Goal: Transaction & Acquisition: Book appointment/travel/reservation

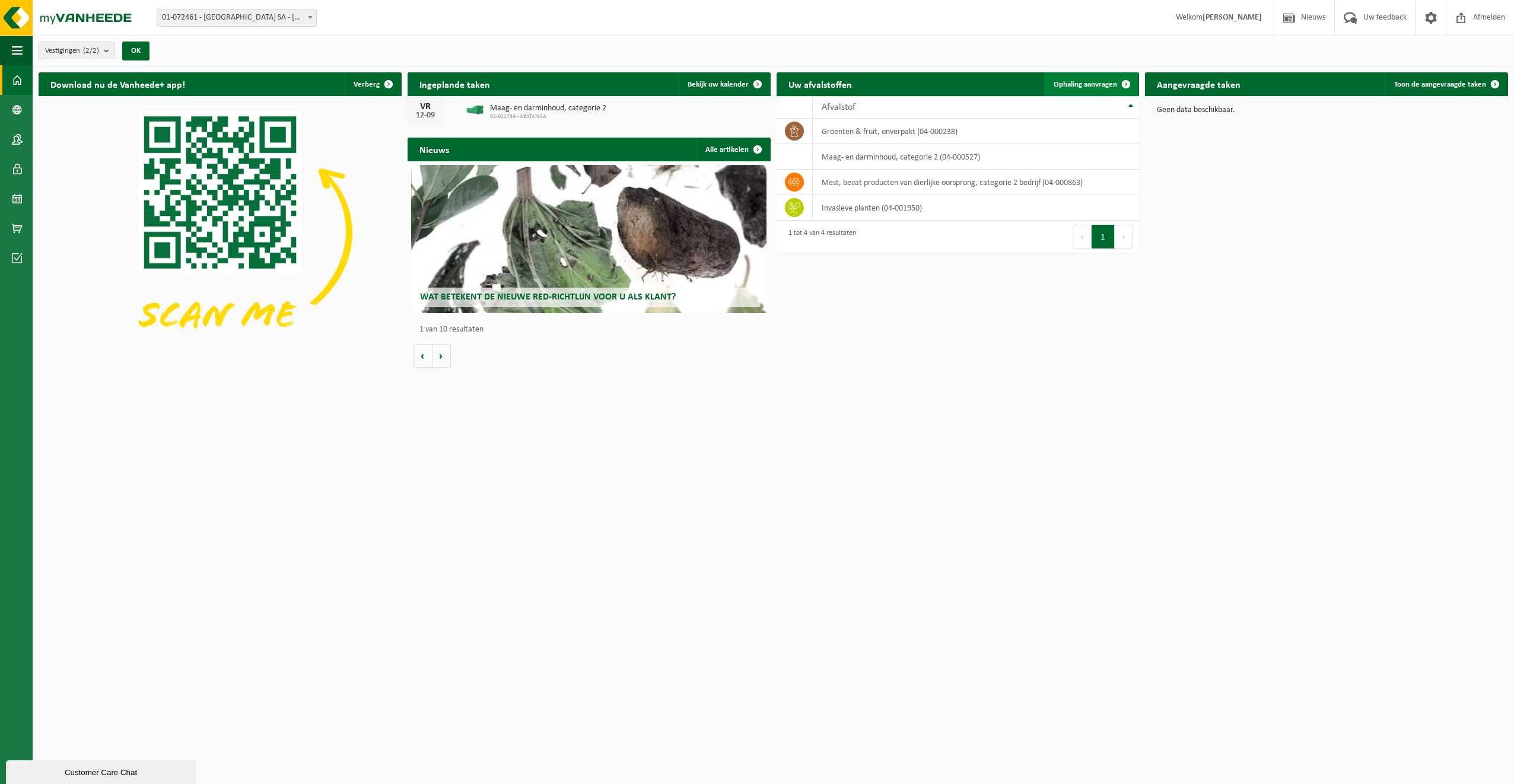
click at [1126, 82] on span at bounding box center [1125, 84] width 24 height 24
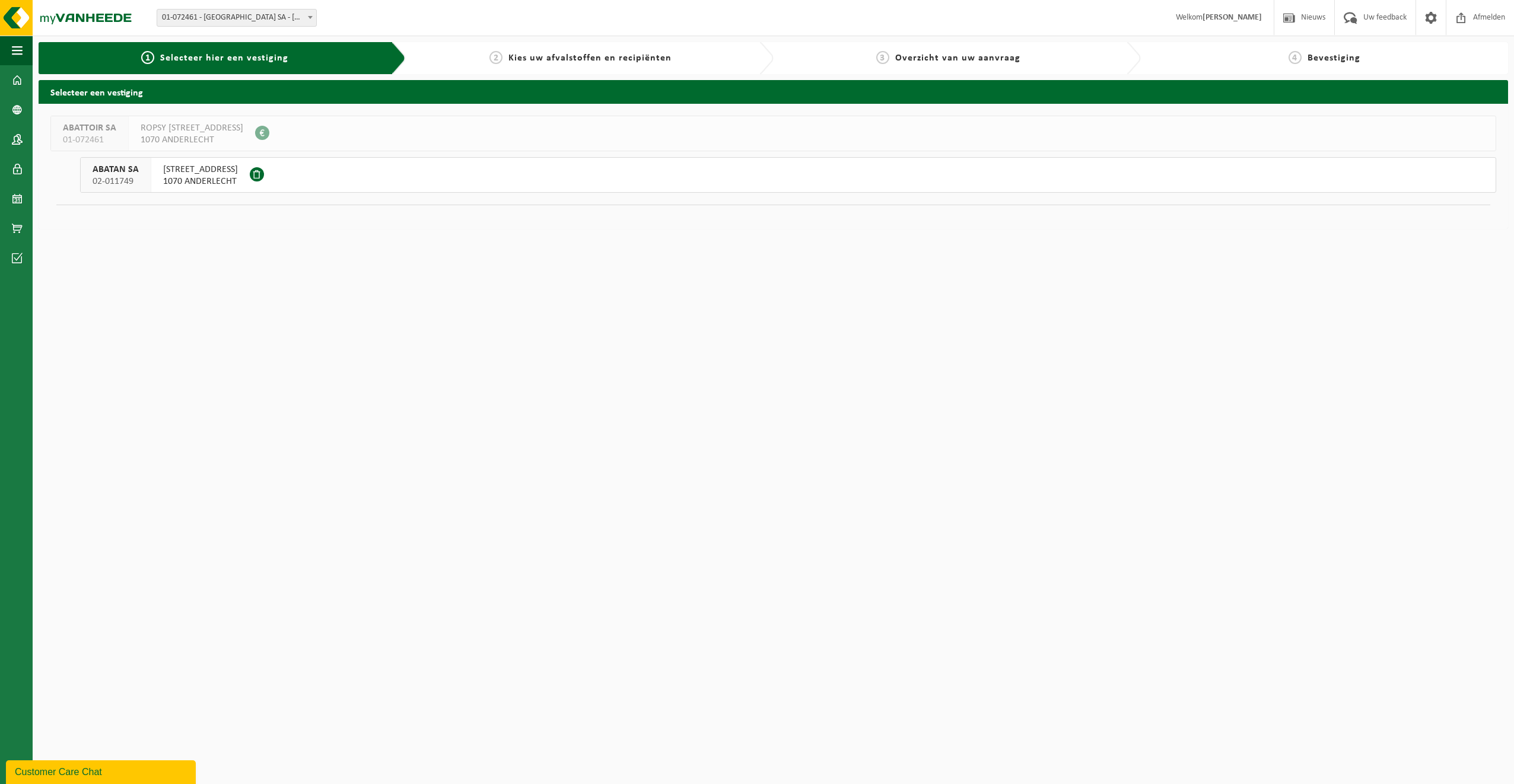
click at [220, 175] on span "1070 ANDERLECHT" at bounding box center [200, 181] width 75 height 12
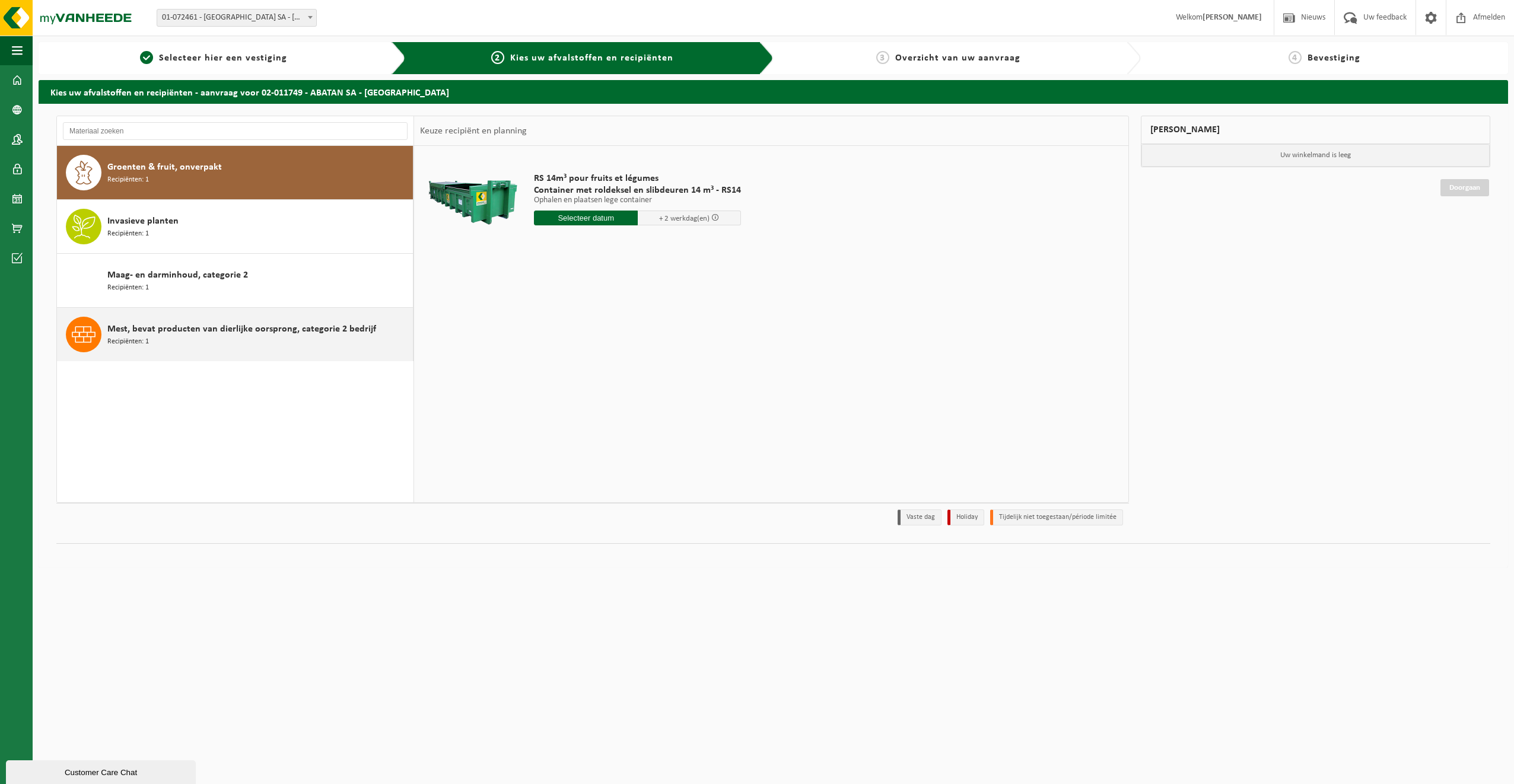
click at [146, 324] on span "Mest, bevat producten van dierlijke oorsprong, categorie 2 bedrijf" at bounding box center [242, 329] width 269 height 14
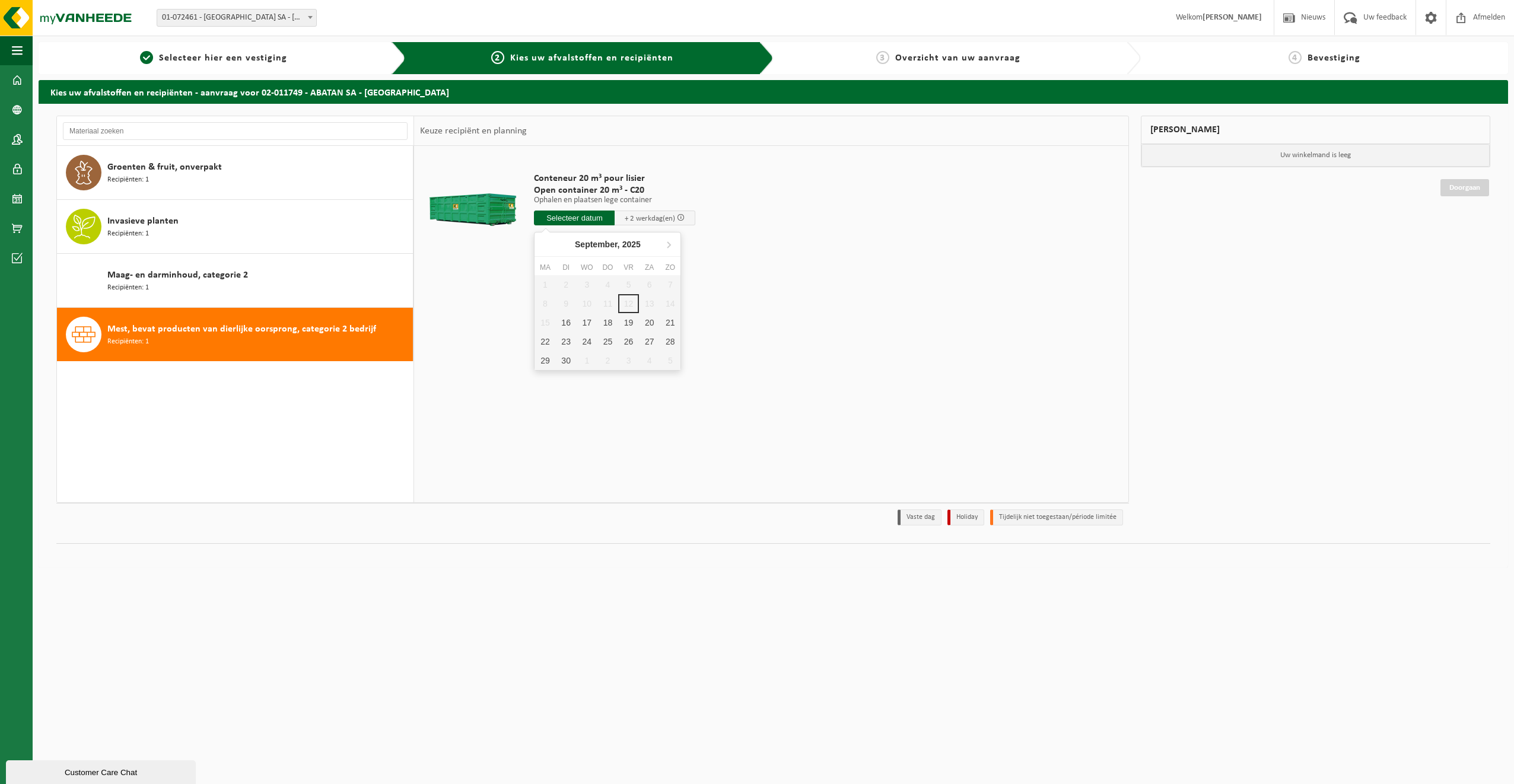
click at [576, 219] on input "text" at bounding box center [574, 218] width 81 height 15
click at [562, 318] on div "16" at bounding box center [566, 323] width 21 height 19
type input "Van 2025-09-16"
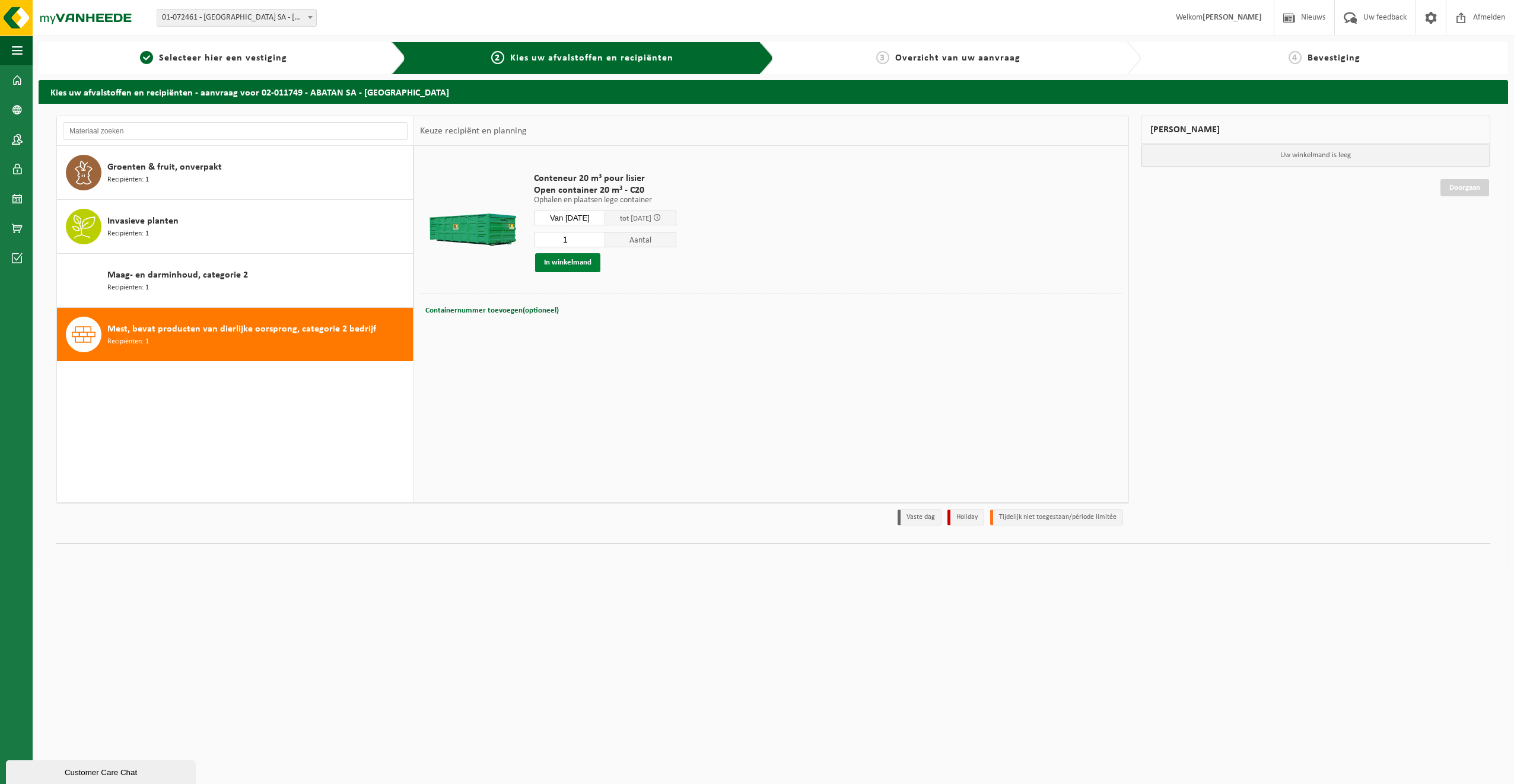
click at [585, 260] on button "In winkelmand" at bounding box center [567, 262] width 65 height 19
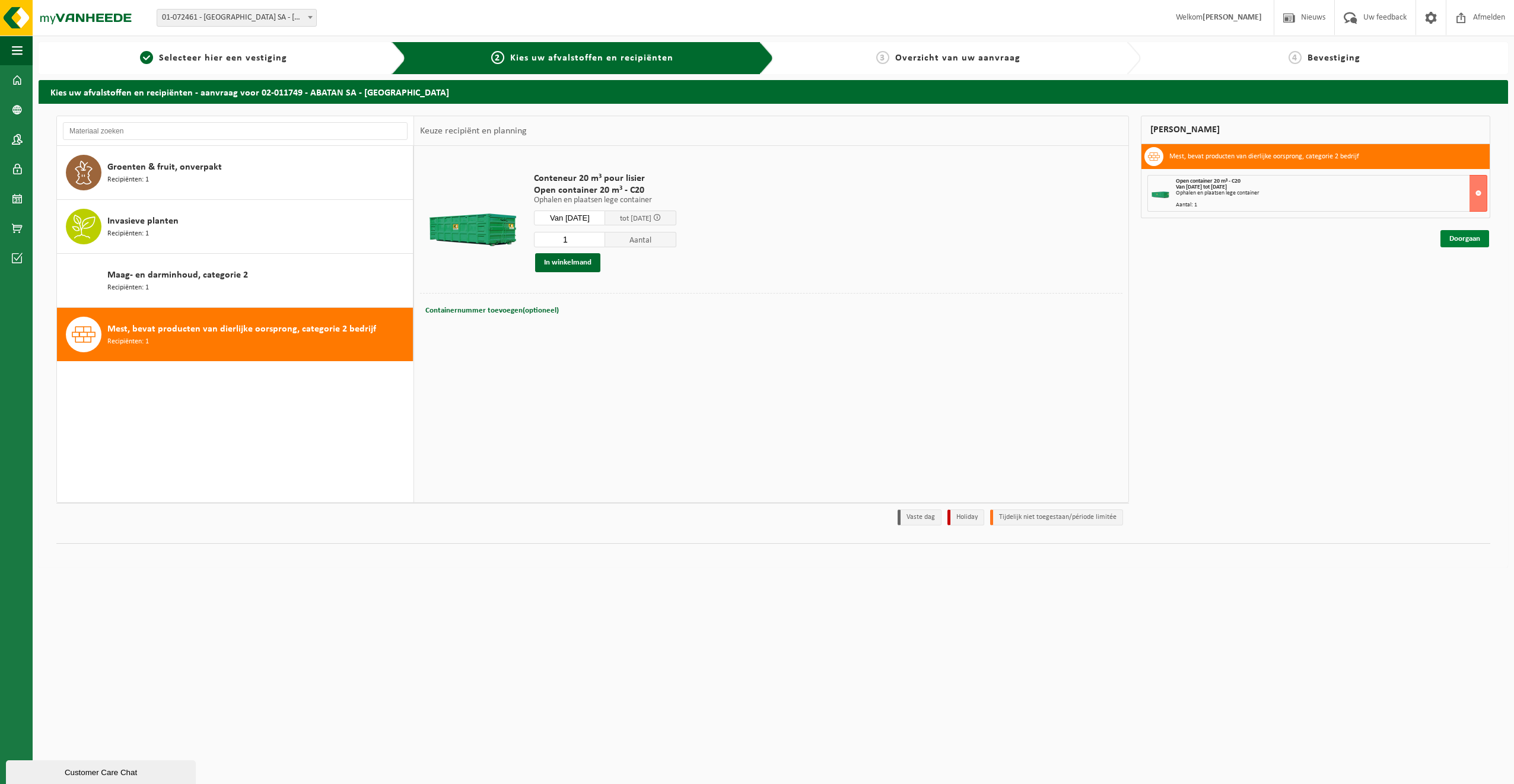
click at [1482, 241] on link "Doorgaan" at bounding box center [1465, 238] width 49 height 17
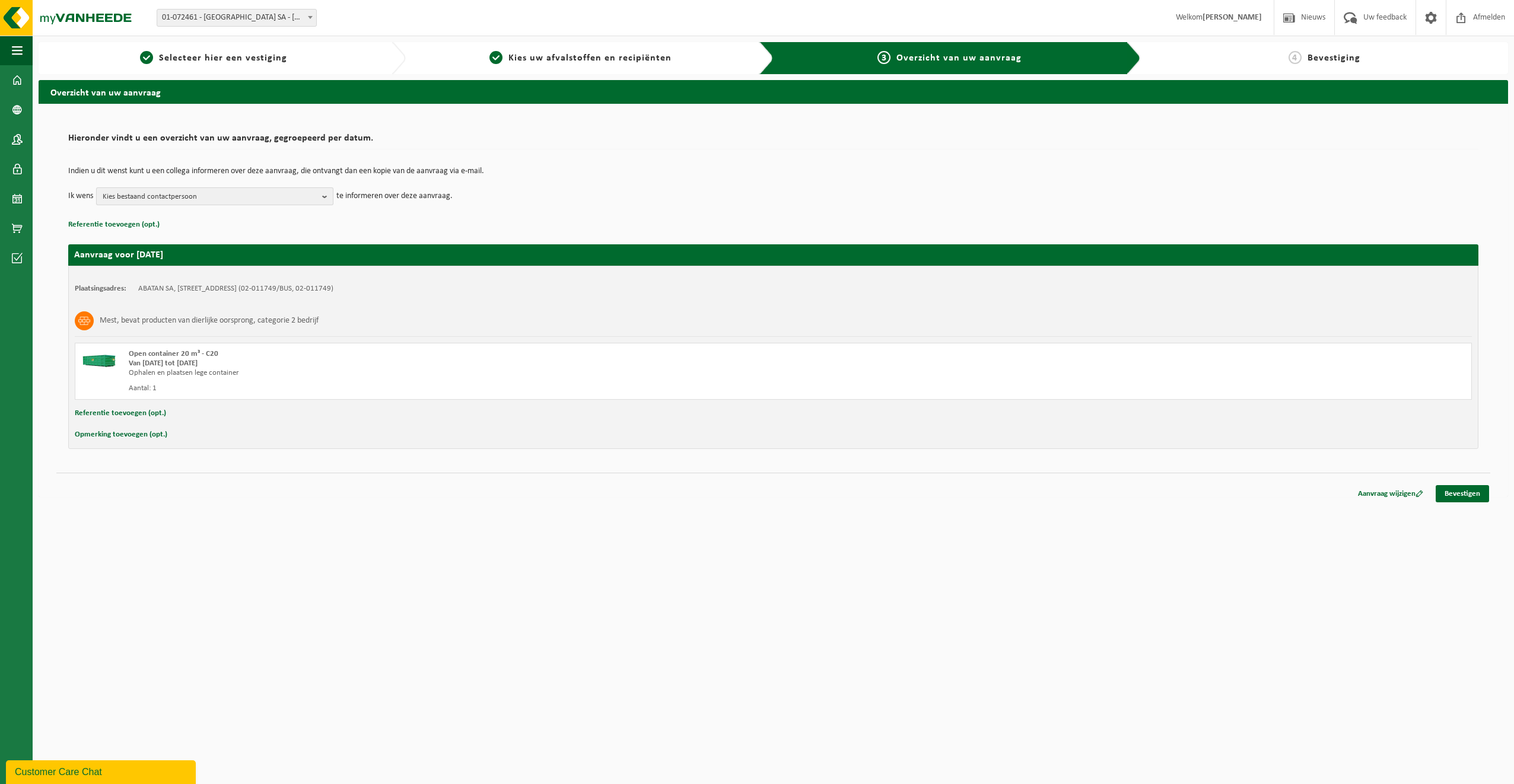
click at [322, 192] on button "Kies bestaand contactpersoon" at bounding box center [215, 196] width 237 height 18
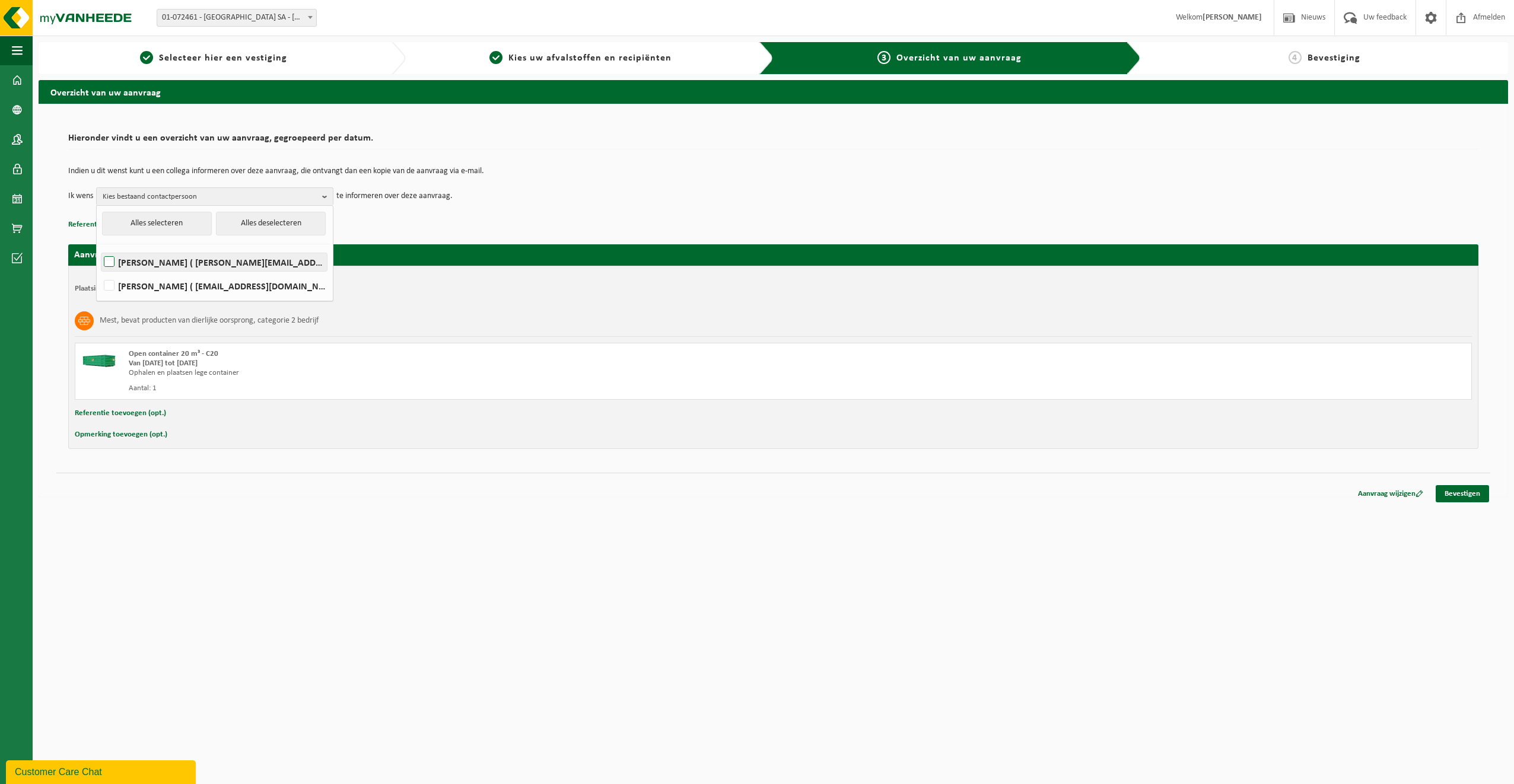
click at [283, 262] on label "[PERSON_NAME] ( [PERSON_NAME][EMAIL_ADDRESS][DOMAIN_NAME] )" at bounding box center [214, 262] width 225 height 18
click at [100, 248] on input "[PERSON_NAME] ( [PERSON_NAME][EMAIL_ADDRESS][DOMAIN_NAME] )" at bounding box center [99, 247] width 1 height 1
checkbox input "true"
click at [159, 228] on button "Alles selecteren" at bounding box center [157, 223] width 110 height 24
click at [111, 279] on label "PATRICK LEONARD ( patrick.leonard@abattoir.be )" at bounding box center [214, 286] width 225 height 18
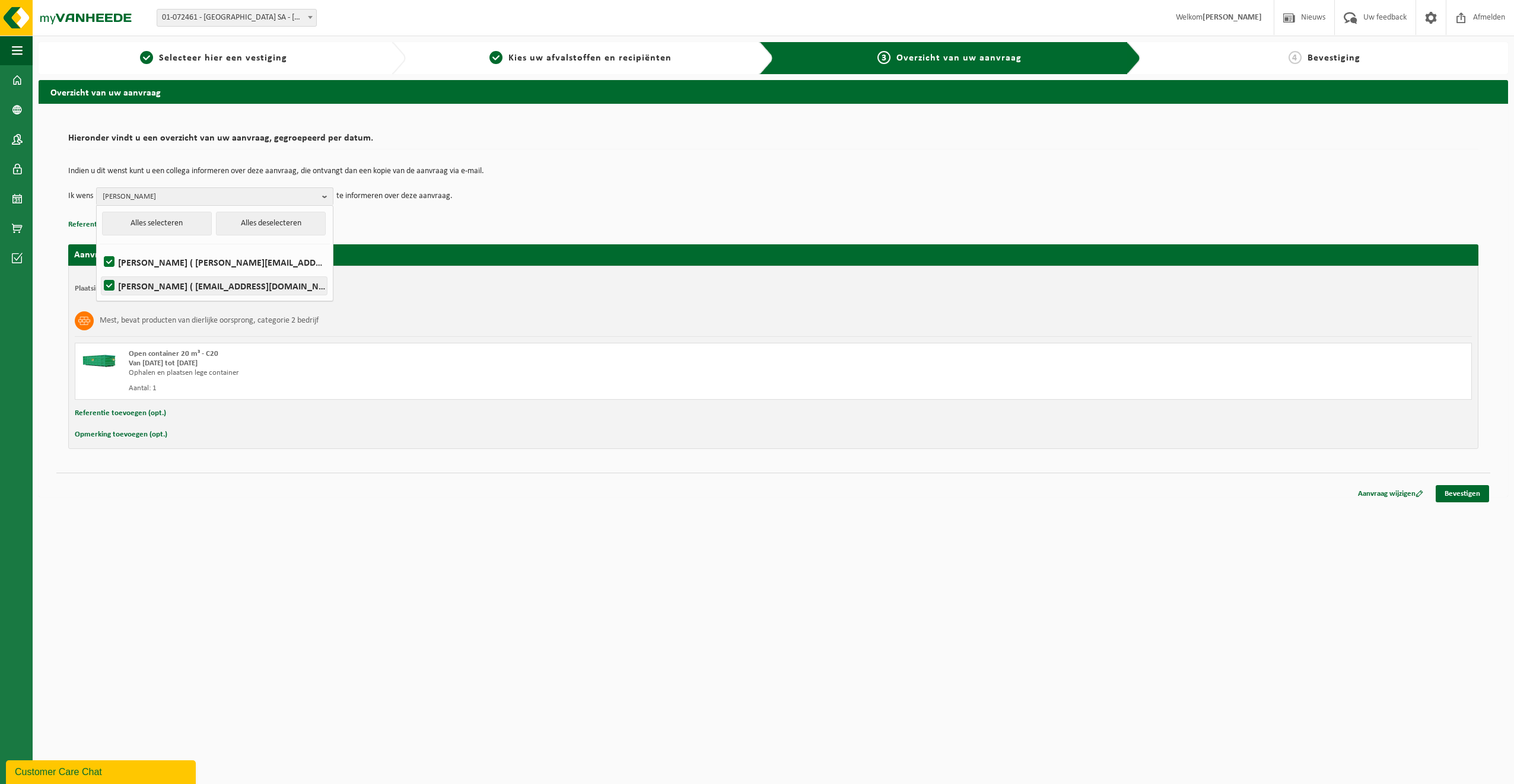
click at [100, 271] on input "PATRICK LEONARD ( patrick.leonard@abattoir.be )" at bounding box center [99, 271] width 1 height 1
checkbox input "false"
click at [158, 258] on label "ERIC DUMONT ( eric.dumont@abattoir.be )" at bounding box center [214, 262] width 225 height 18
click at [100, 248] on input "ERIC DUMONT ( eric.dumont@abattoir.be )" at bounding box center [99, 247] width 1 height 1
click at [113, 262] on label "ERIC DUMONT ( eric.dumont@abattoir.be )" at bounding box center [214, 262] width 225 height 18
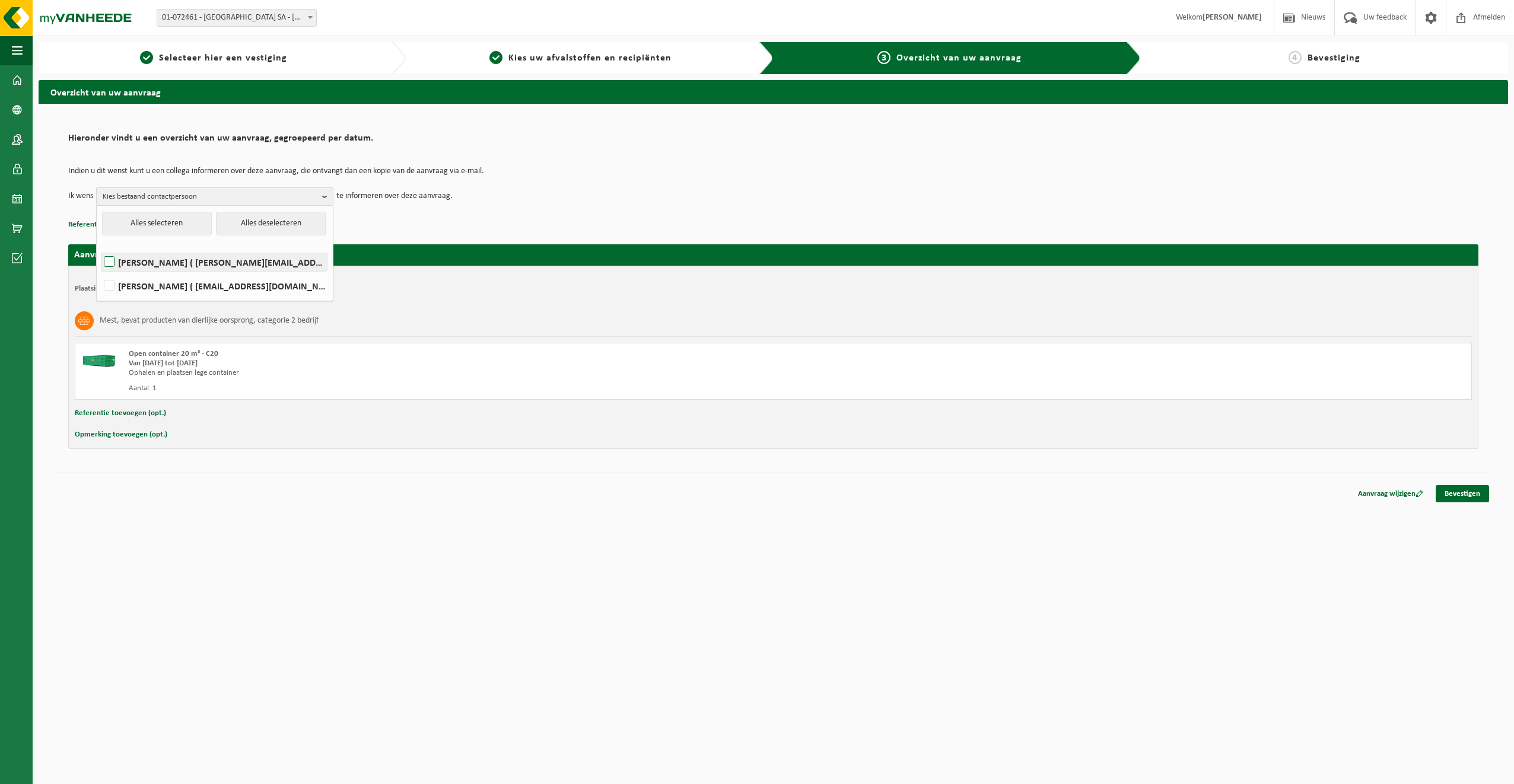
click at [100, 248] on input "ERIC DUMONT ( eric.dumont@abattoir.be )" at bounding box center [99, 247] width 1 height 1
checkbox input "true"
click at [313, 195] on span "ERIC DUMONT" at bounding box center [210, 197] width 215 height 18
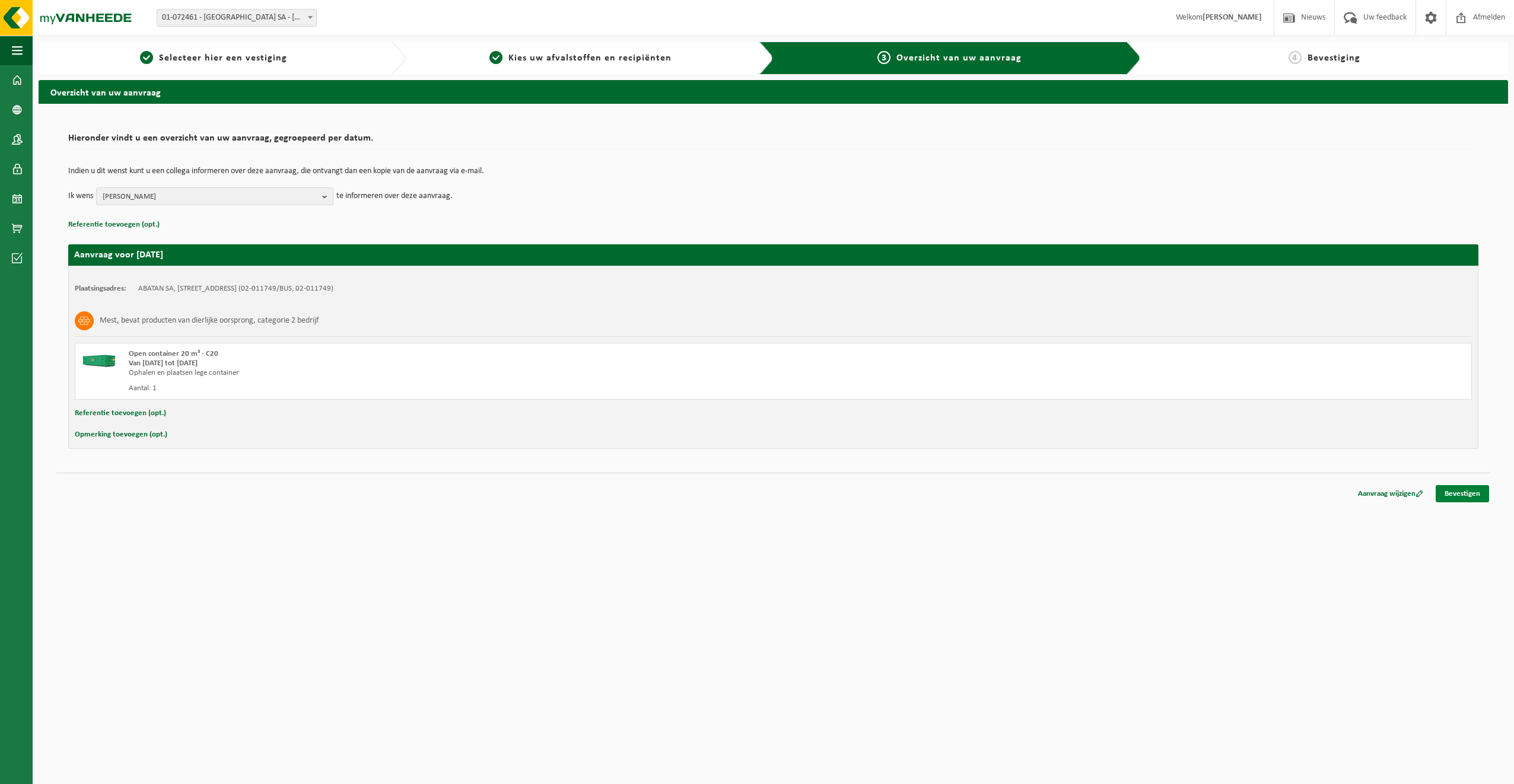
click at [1467, 495] on link "Bevestigen" at bounding box center [1462, 493] width 53 height 17
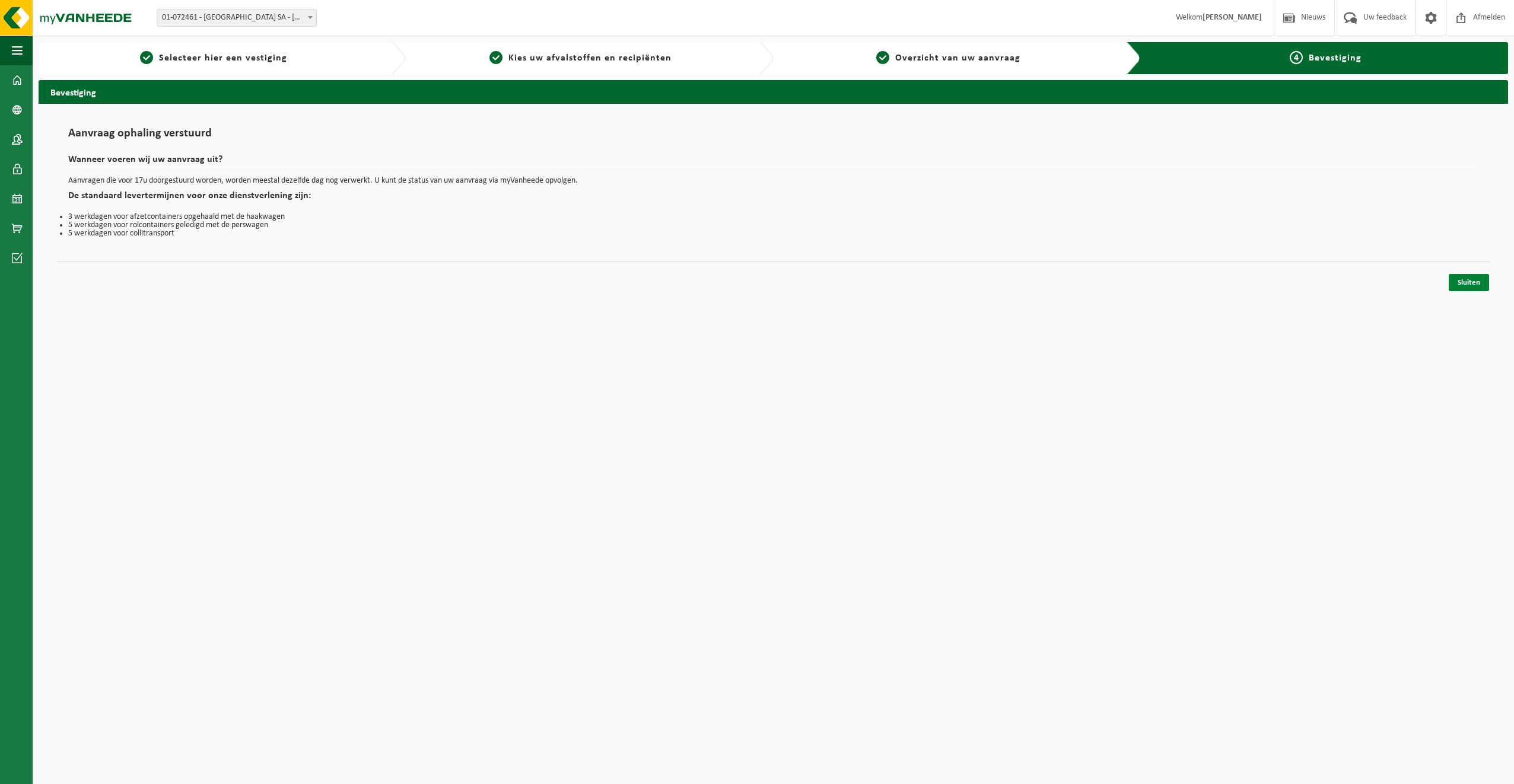
click at [1476, 281] on link "Sluiten" at bounding box center [1469, 282] width 40 height 17
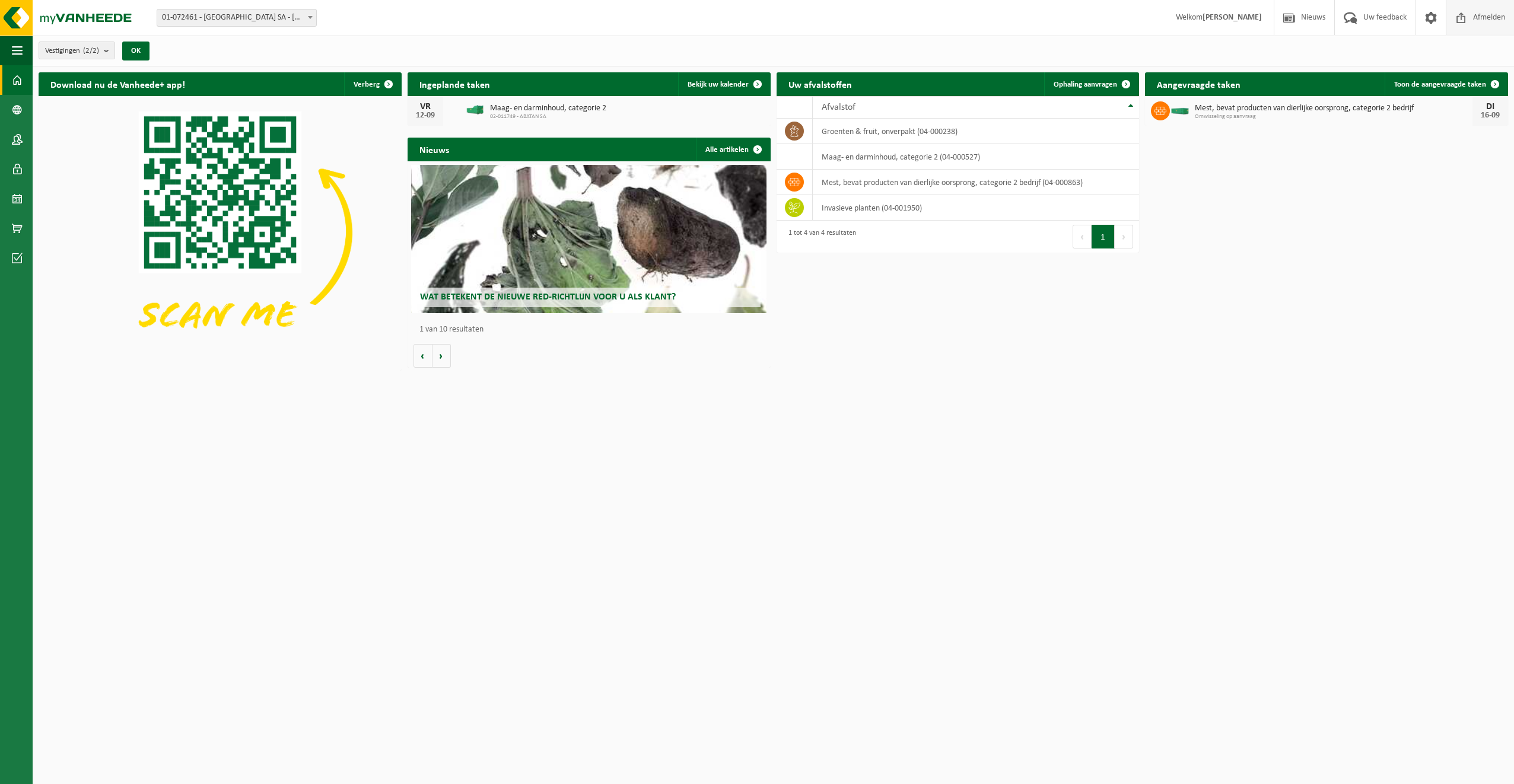
click at [1470, 19] on span "Afmelden" at bounding box center [1489, 18] width 38 height 35
